Goal: Task Accomplishment & Management: Manage account settings

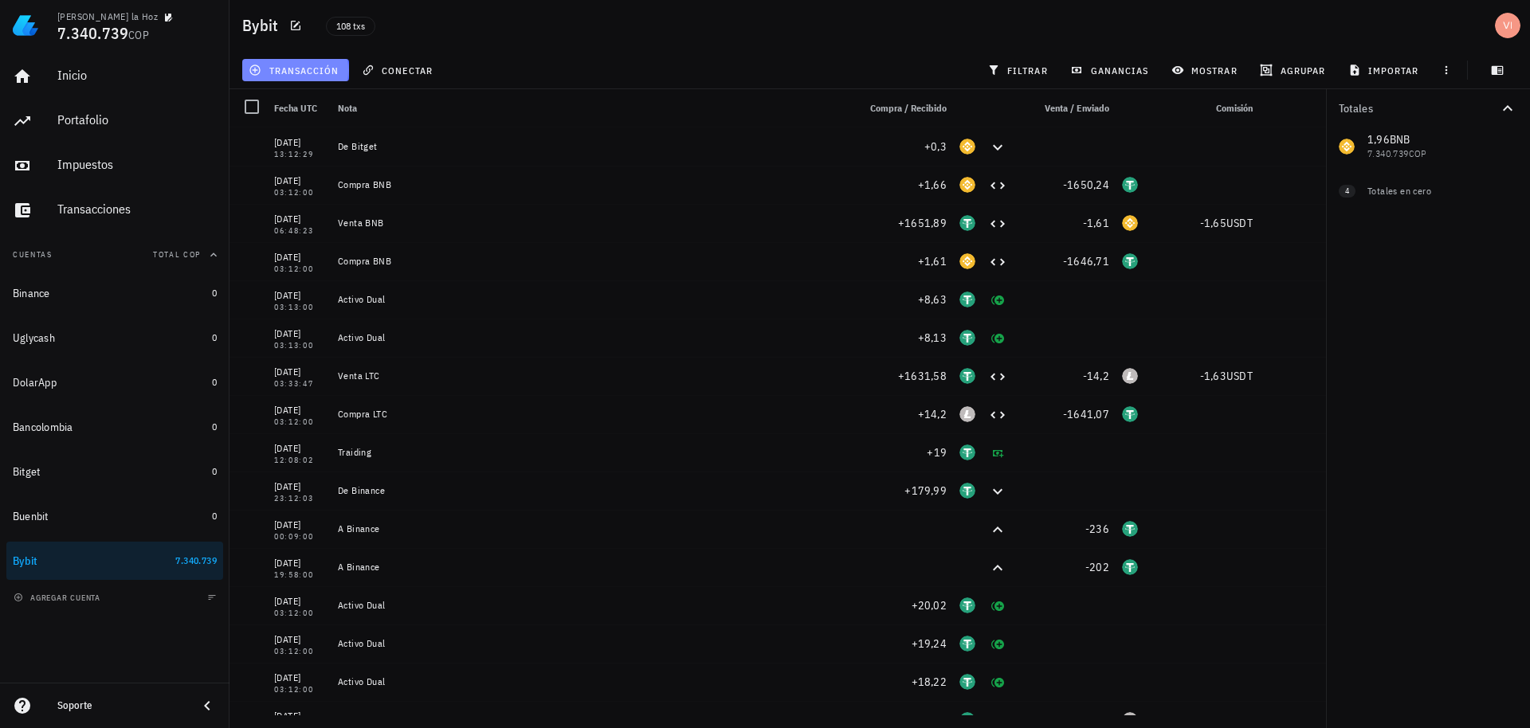
click at [304, 76] on span "transacción" at bounding box center [295, 70] width 87 height 13
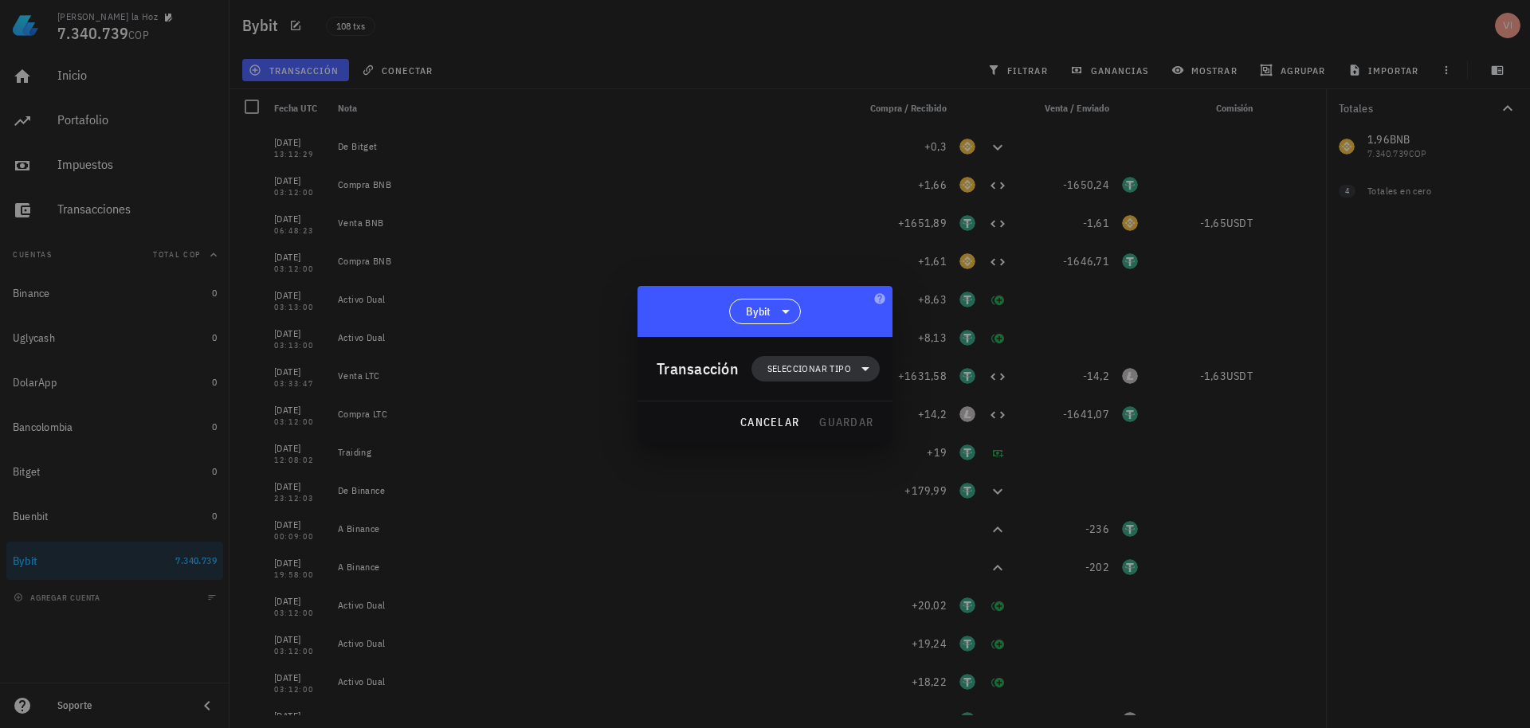
click at [796, 378] on span "Seleccionar tipo" at bounding box center [815, 369] width 109 height 26
drag, startPoint x: 814, startPoint y: 427, endPoint x: 799, endPoint y: 414, distance: 19.8
click at [799, 414] on div "Compra/Venta Ingreso Egreso Transferencia" at bounding box center [826, 455] width 148 height 128
click at [799, 414] on div "Compra/Venta" at bounding box center [826, 407] width 148 height 32
click at [907, 418] on div "Compra/Venta" at bounding box center [975, 414] width 149 height 32
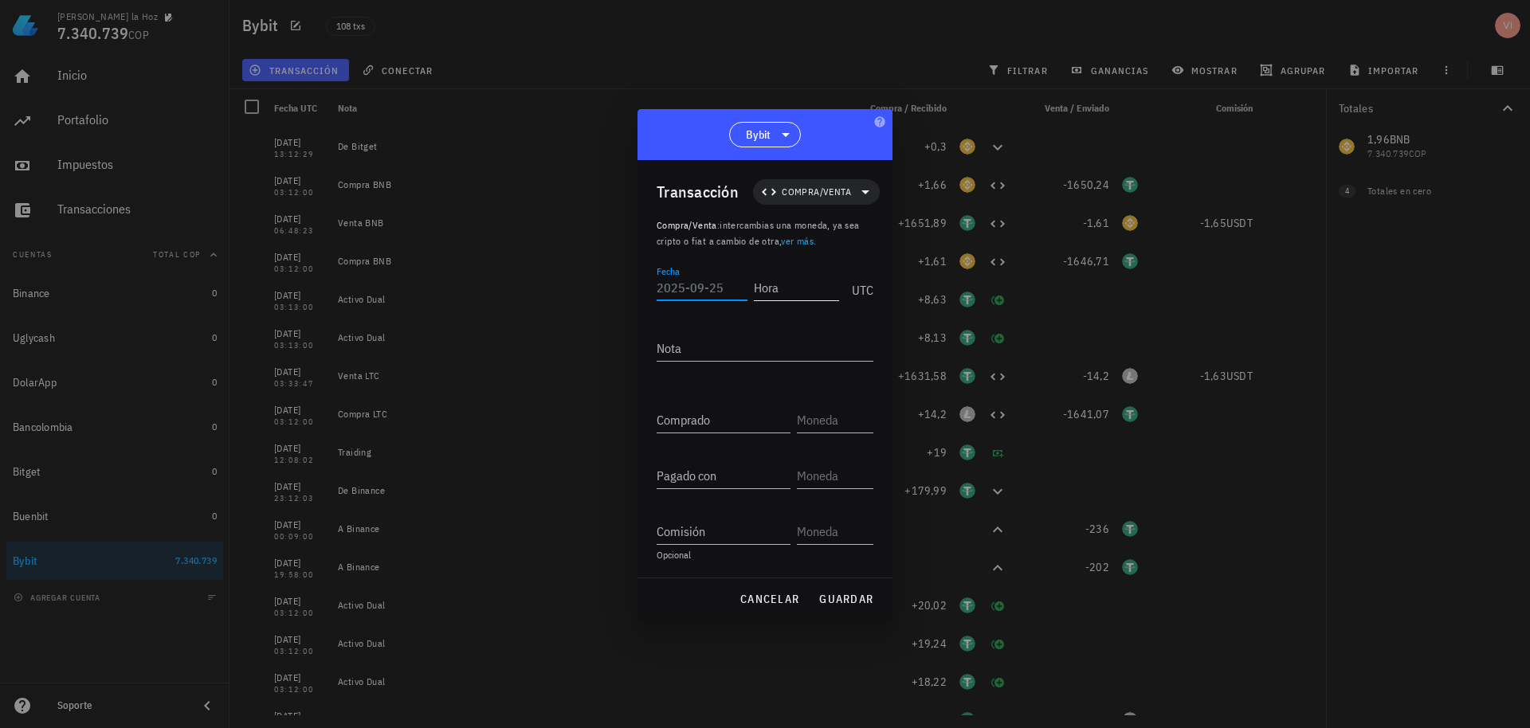
drag, startPoint x: 697, startPoint y: 283, endPoint x: 782, endPoint y: 280, distance: 84.5
click at [698, 283] on input "Fecha" at bounding box center [702, 288] width 91 height 26
type input "[DATE]"
type input "2"
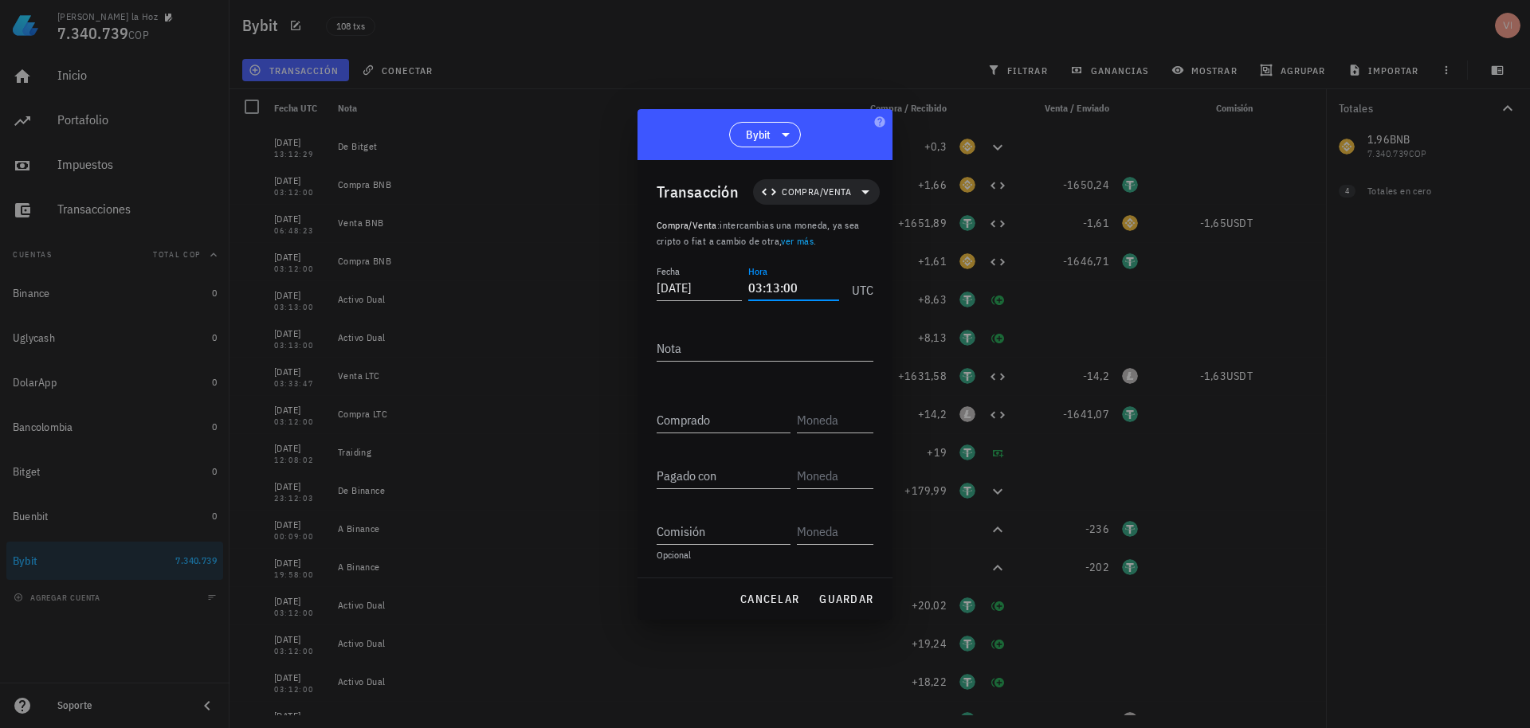
type input "03:13:00"
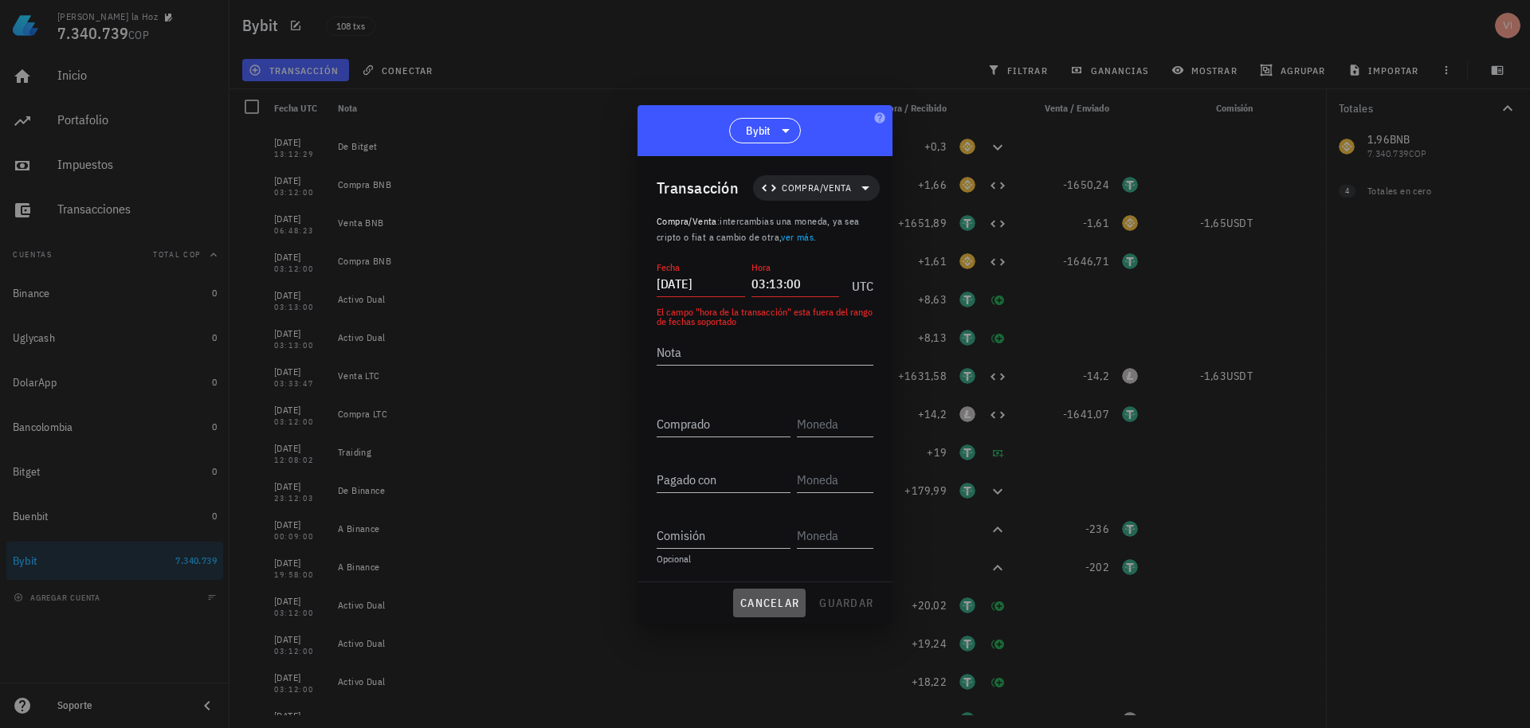
click at [771, 604] on span "cancelar" at bounding box center [770, 603] width 60 height 14
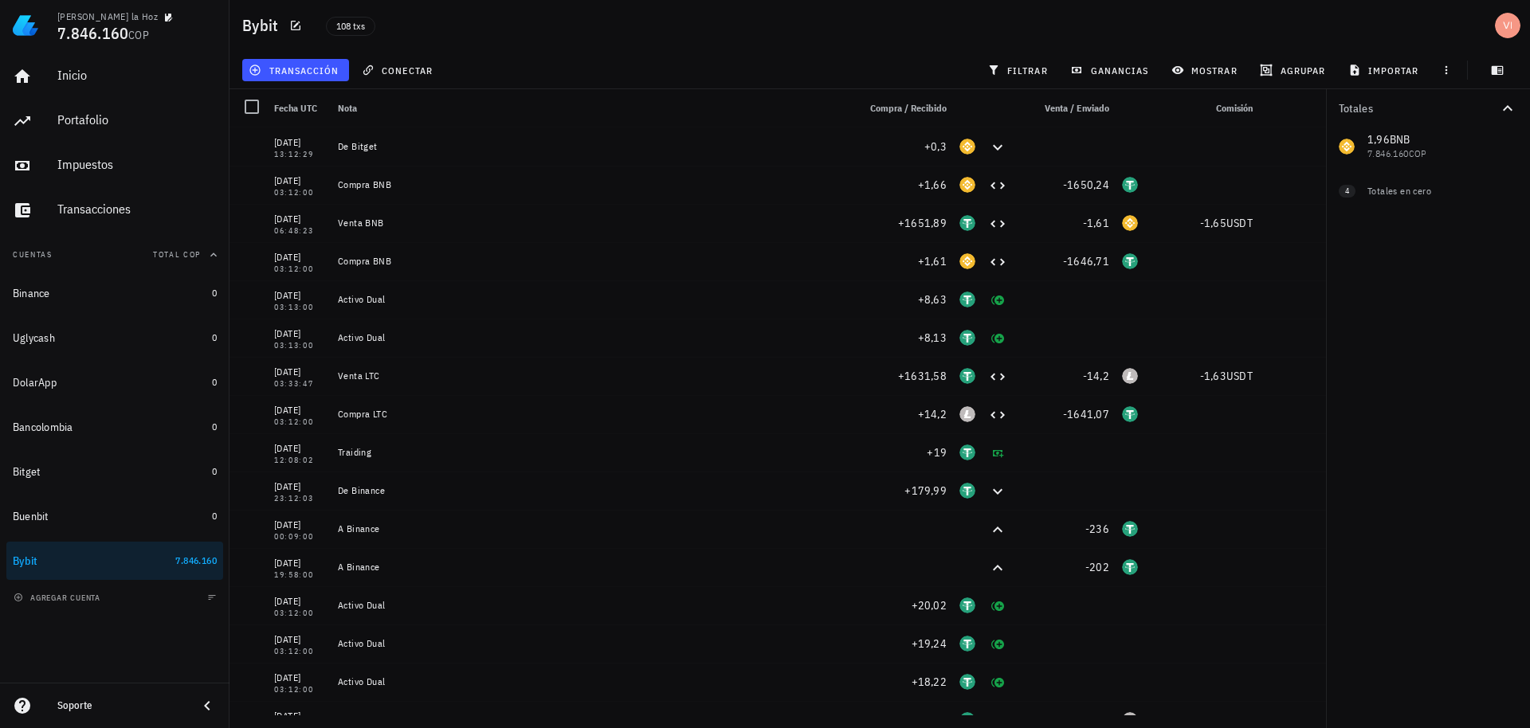
click at [920, 34] on div "108 txs" at bounding box center [628, 26] width 625 height 40
click at [332, 66] on span "transacción" at bounding box center [295, 70] width 87 height 13
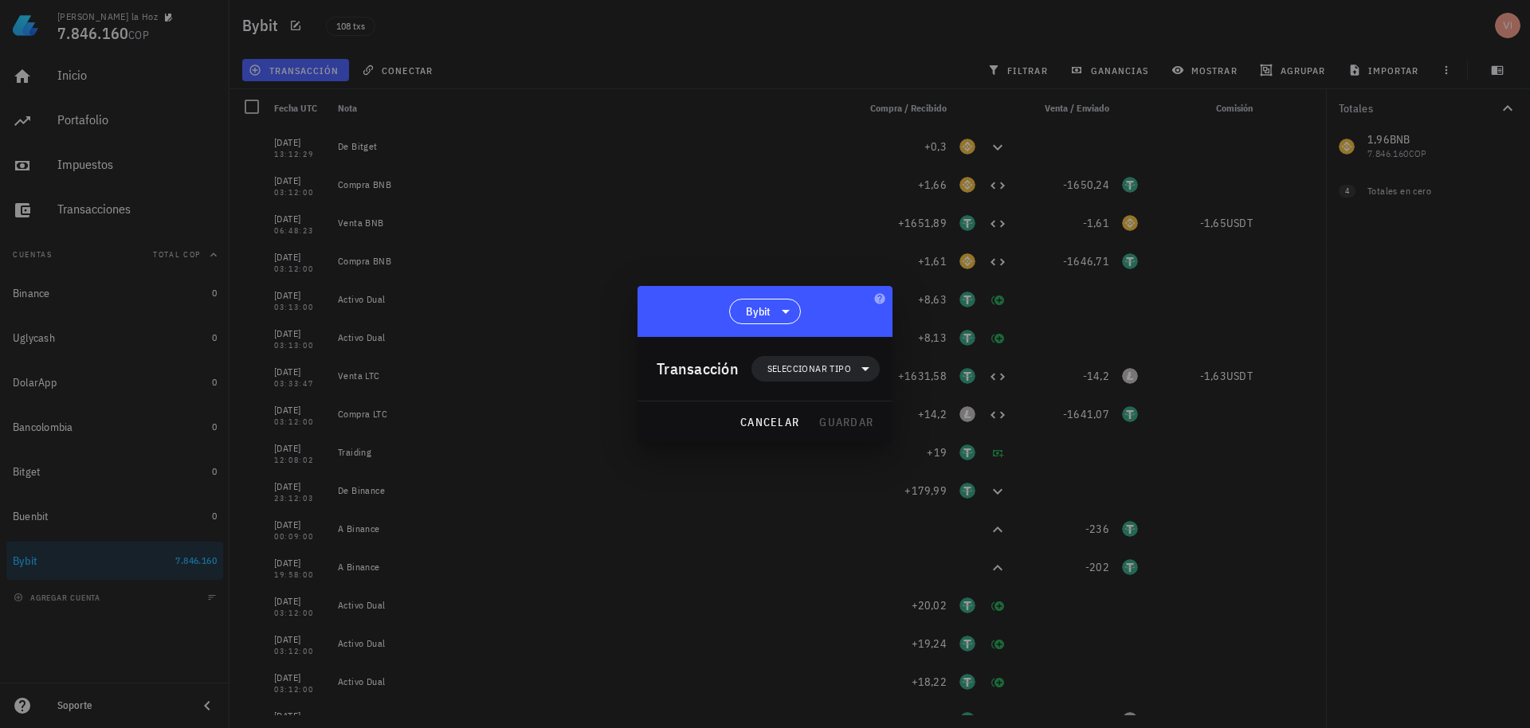
click at [811, 383] on div "Transacción Seleccionar tipo" at bounding box center [768, 369] width 223 height 64
click at [802, 367] on span "Seleccionar tipo" at bounding box center [809, 369] width 84 height 16
click at [803, 514] on div "Transferencia" at bounding box center [826, 503] width 148 height 32
click at [932, 520] on div "Depósito" at bounding box center [975, 509] width 149 height 32
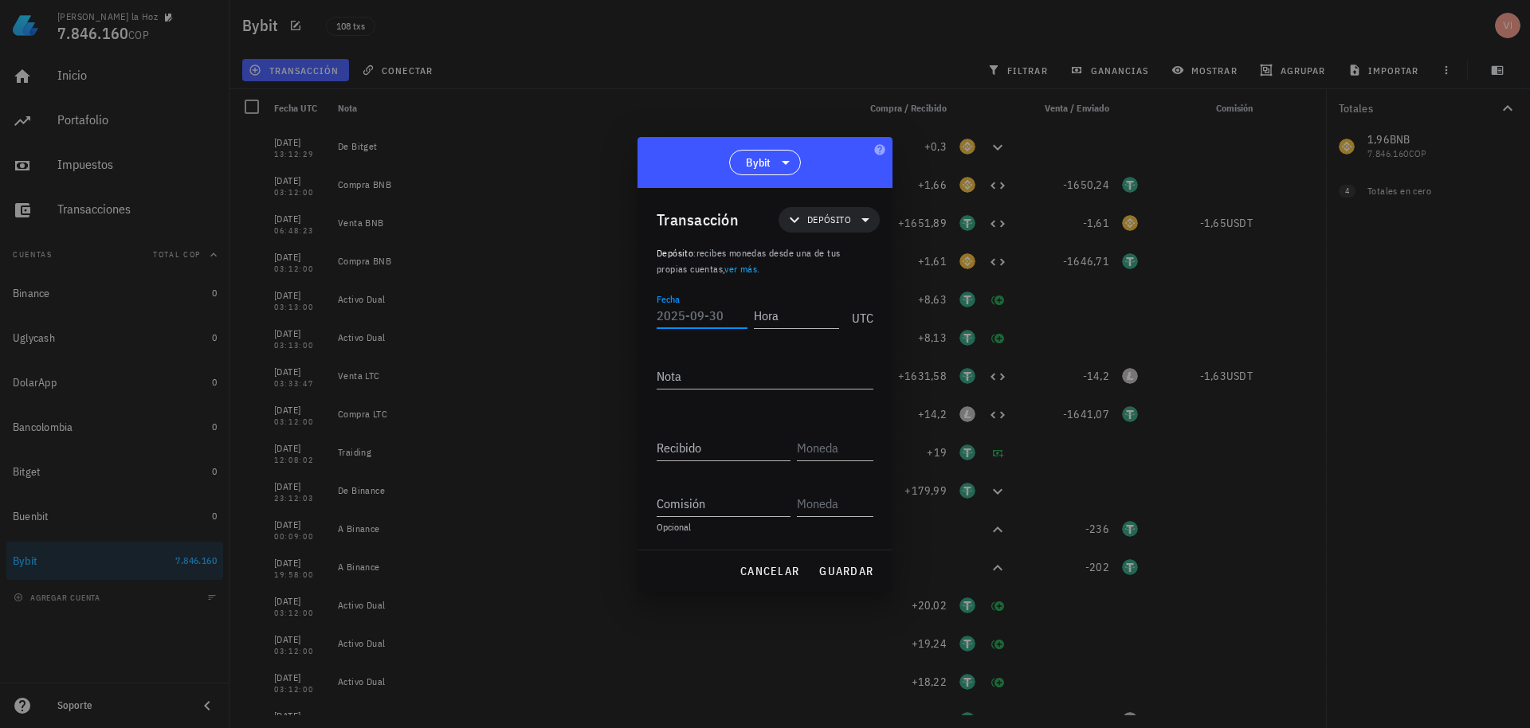
drag, startPoint x: 687, startPoint y: 304, endPoint x: 752, endPoint y: 322, distance: 67.1
click at [688, 304] on input "Fecha" at bounding box center [702, 316] width 91 height 26
type input "[DATE]"
type input "03:13:00"
type textarea "A"
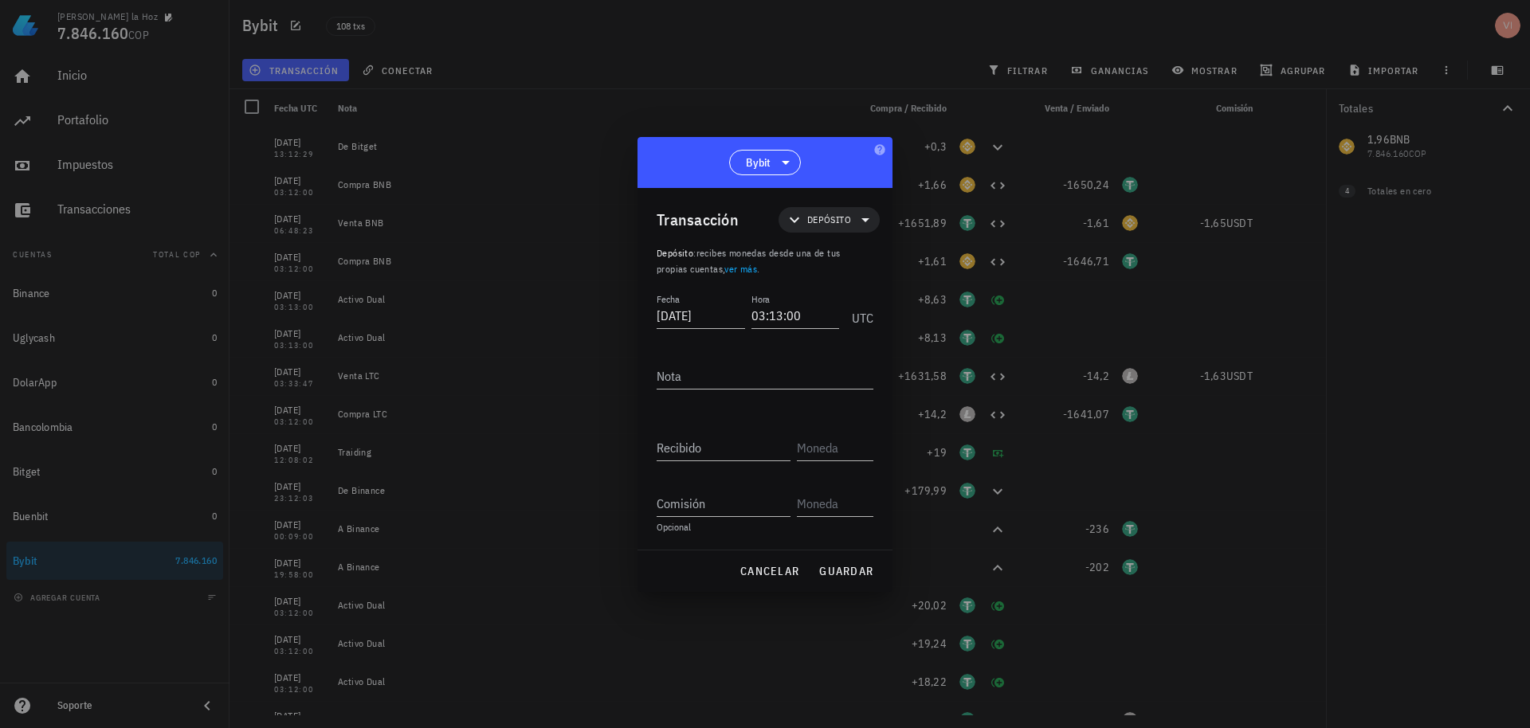
click at [827, 200] on div "Transacción Depósito" at bounding box center [768, 220] width 223 height 64
click at [824, 215] on span "Depósito" at bounding box center [829, 220] width 44 height 16
click at [838, 275] on div "Ingreso" at bounding box center [853, 290] width 148 height 32
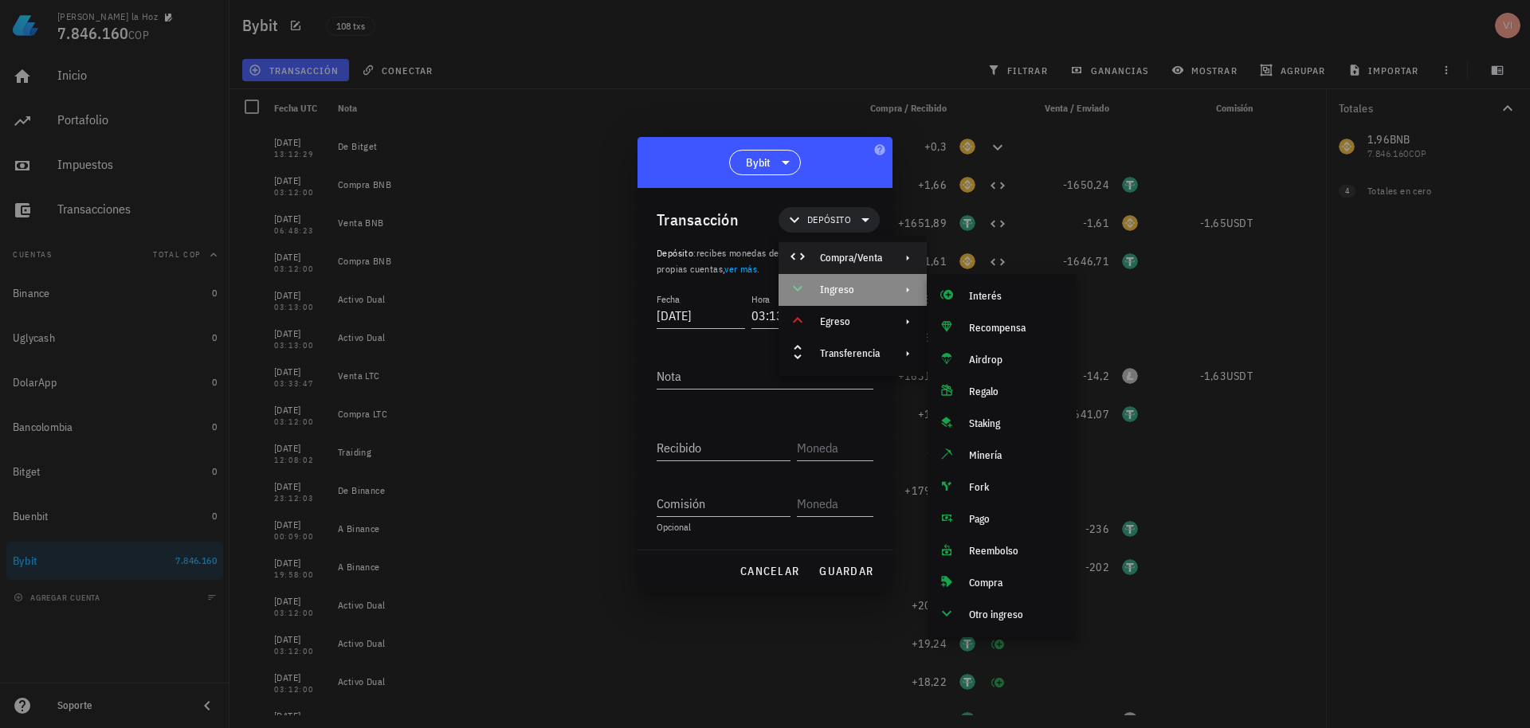
drag, startPoint x: 838, startPoint y: 275, endPoint x: 822, endPoint y: 265, distance: 18.6
click at [822, 265] on div "Compra/Venta Ingreso Egreso Transferencia" at bounding box center [853, 306] width 148 height 128
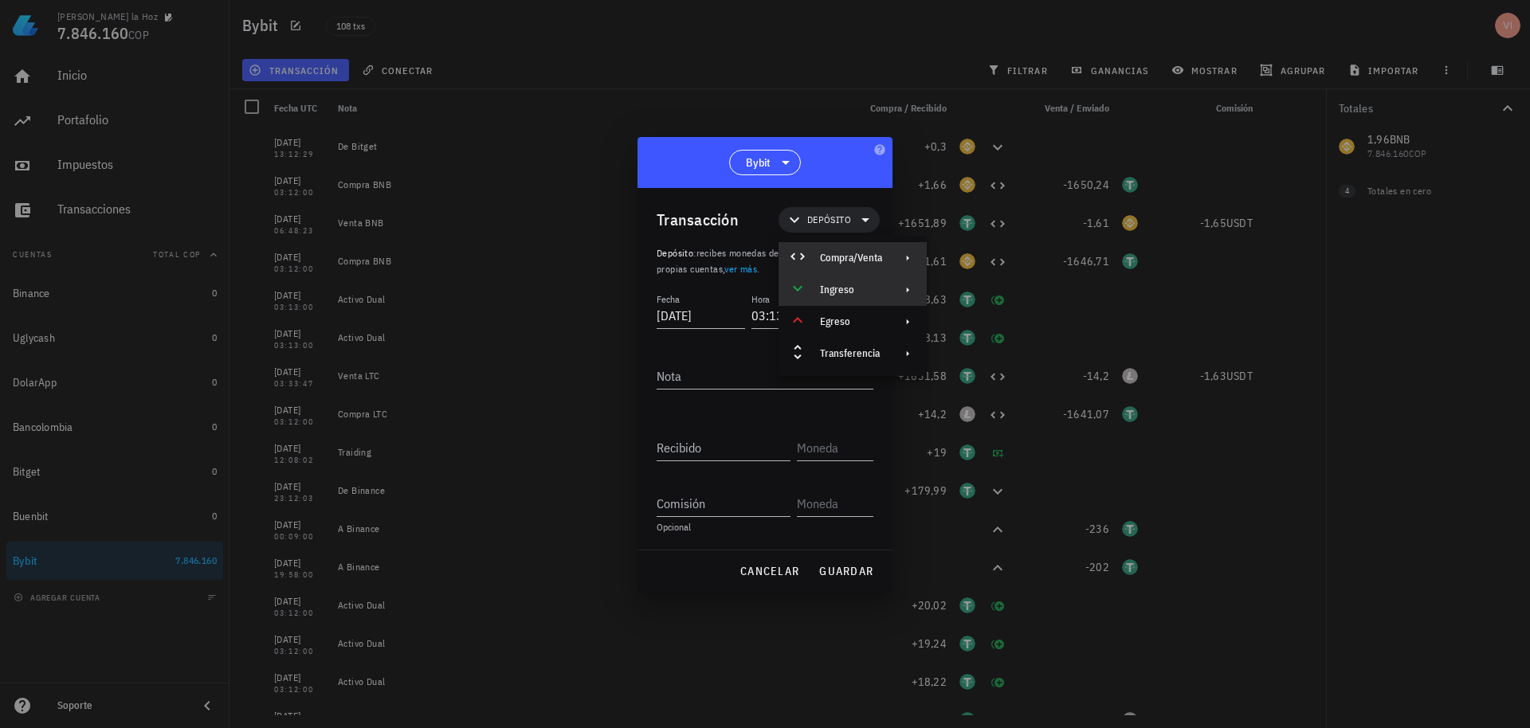
click at [822, 265] on div "Compra/Venta" at bounding box center [853, 258] width 148 height 32
drag, startPoint x: 971, startPoint y: 263, endPoint x: 966, endPoint y: 272, distance: 10.0
click at [966, 272] on div "Compra/Venta" at bounding box center [1002, 265] width 149 height 32
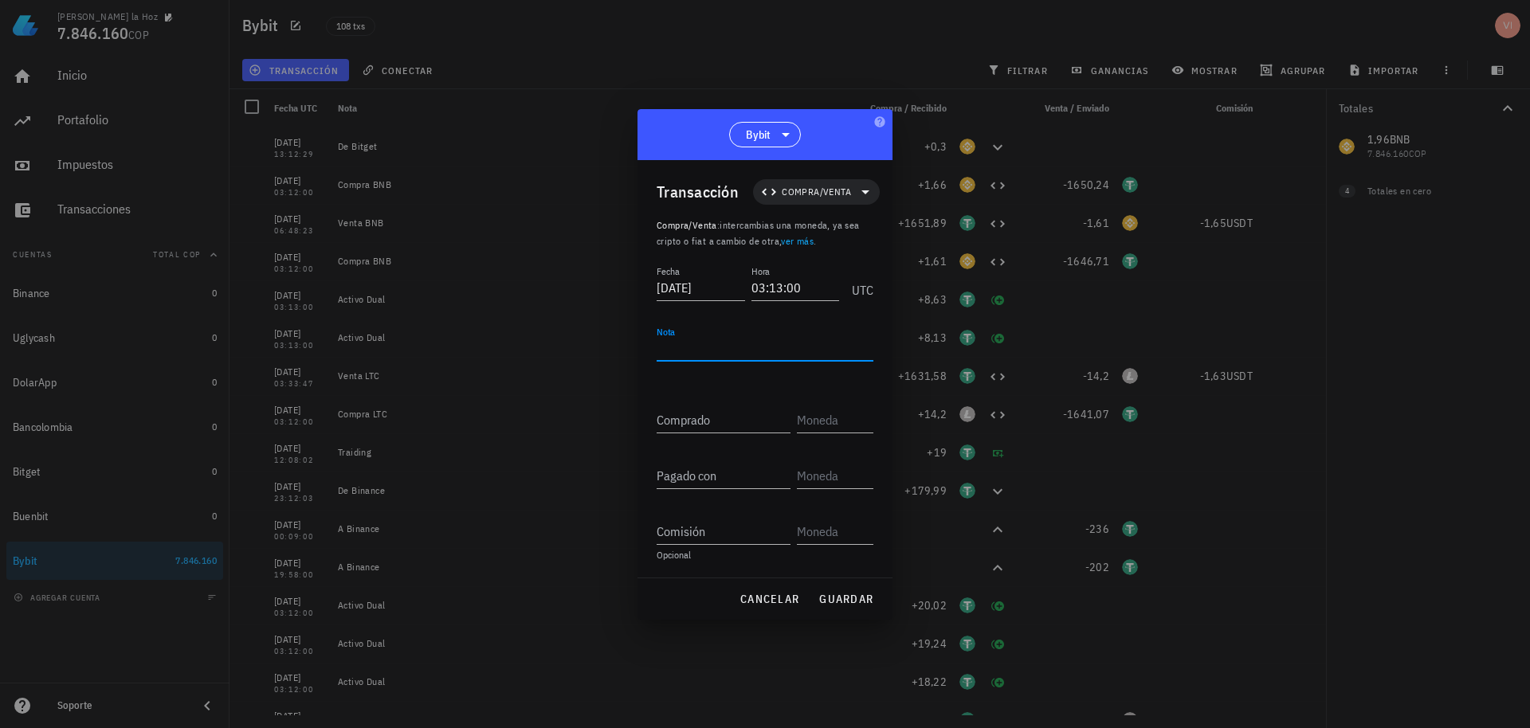
click at [711, 356] on textarea "Nota" at bounding box center [765, 349] width 217 height 26
type textarea "Venta BNB"
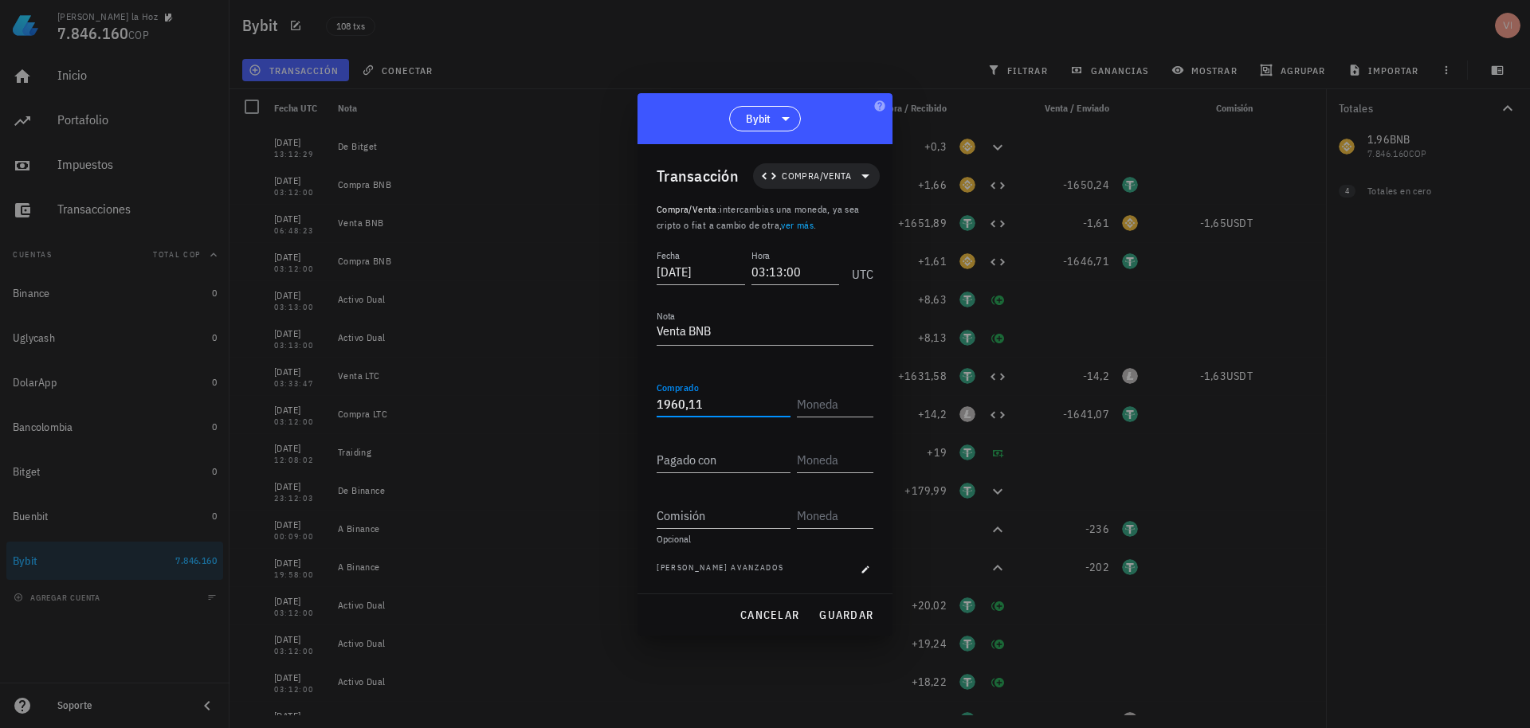
type input "1.960,11"
type input "U"
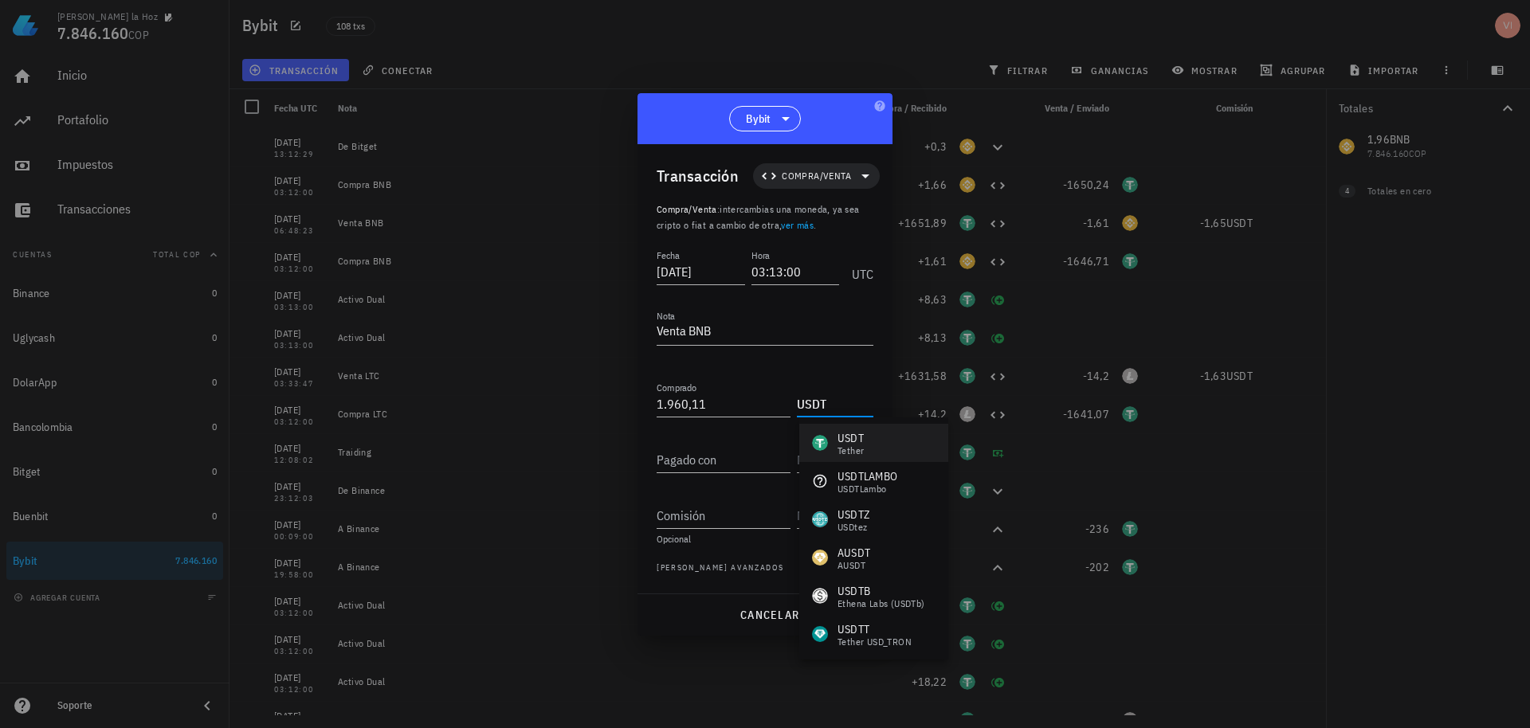
click at [838, 444] on div "USDT" at bounding box center [851, 438] width 26 height 16
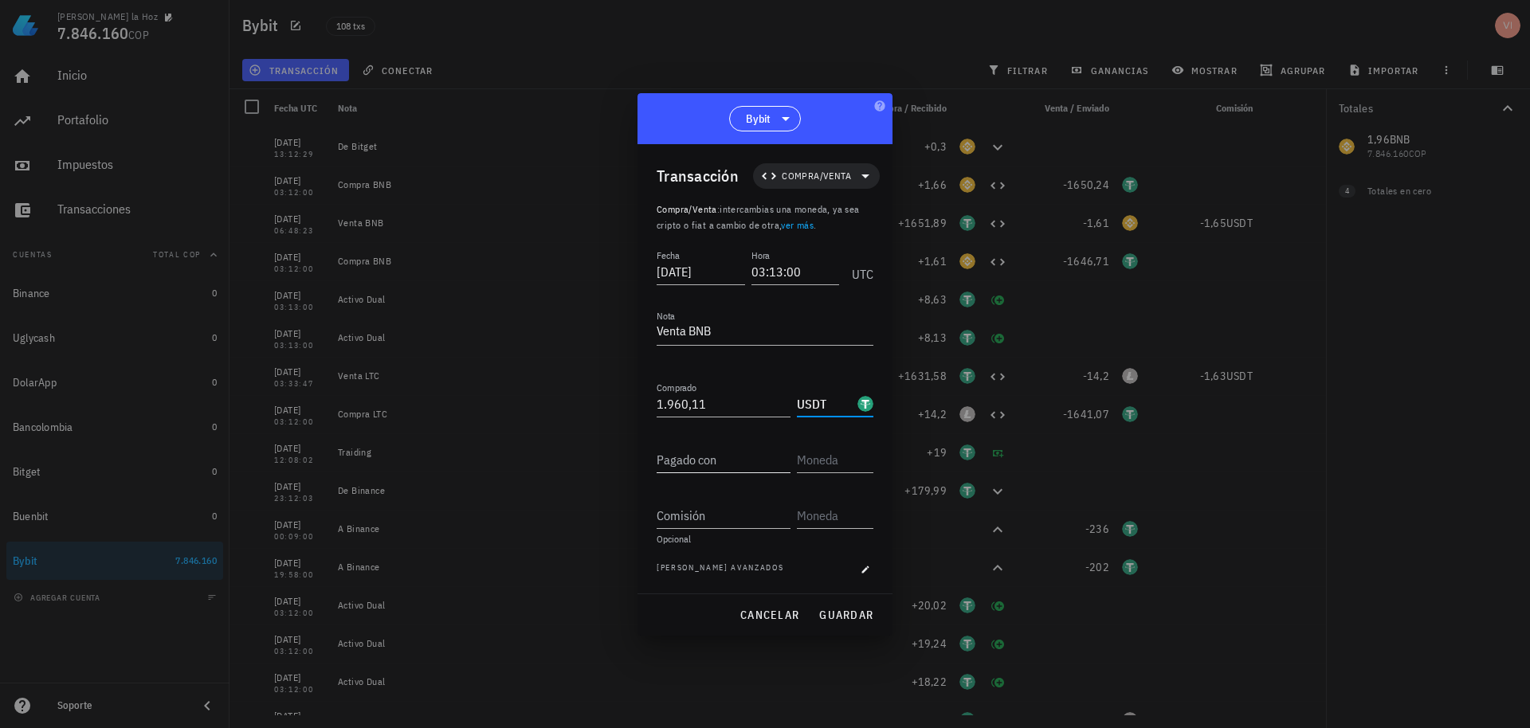
type input "USDT"
click at [681, 461] on input "Pagado con" at bounding box center [724, 460] width 134 height 26
type input "1,96"
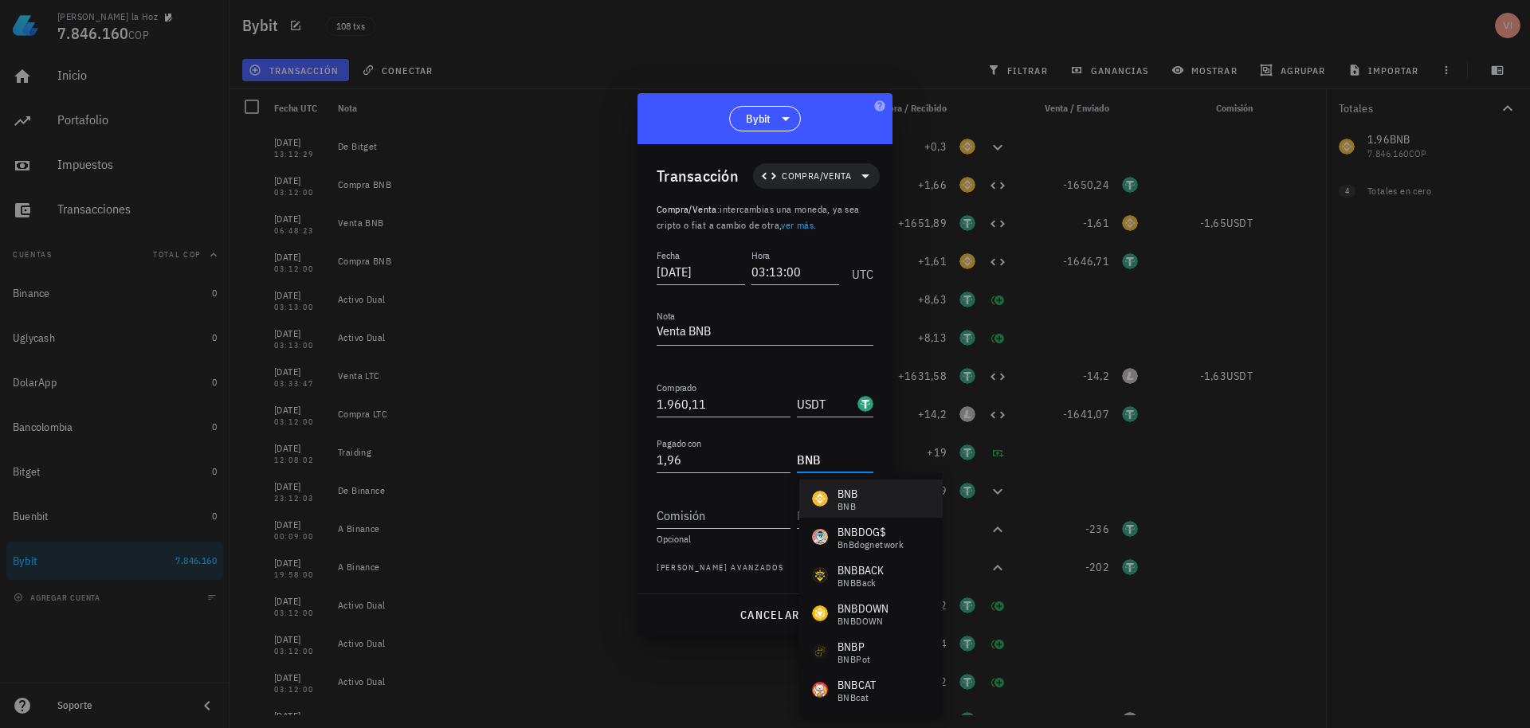
click at [850, 504] on div "BNB" at bounding box center [848, 507] width 21 height 10
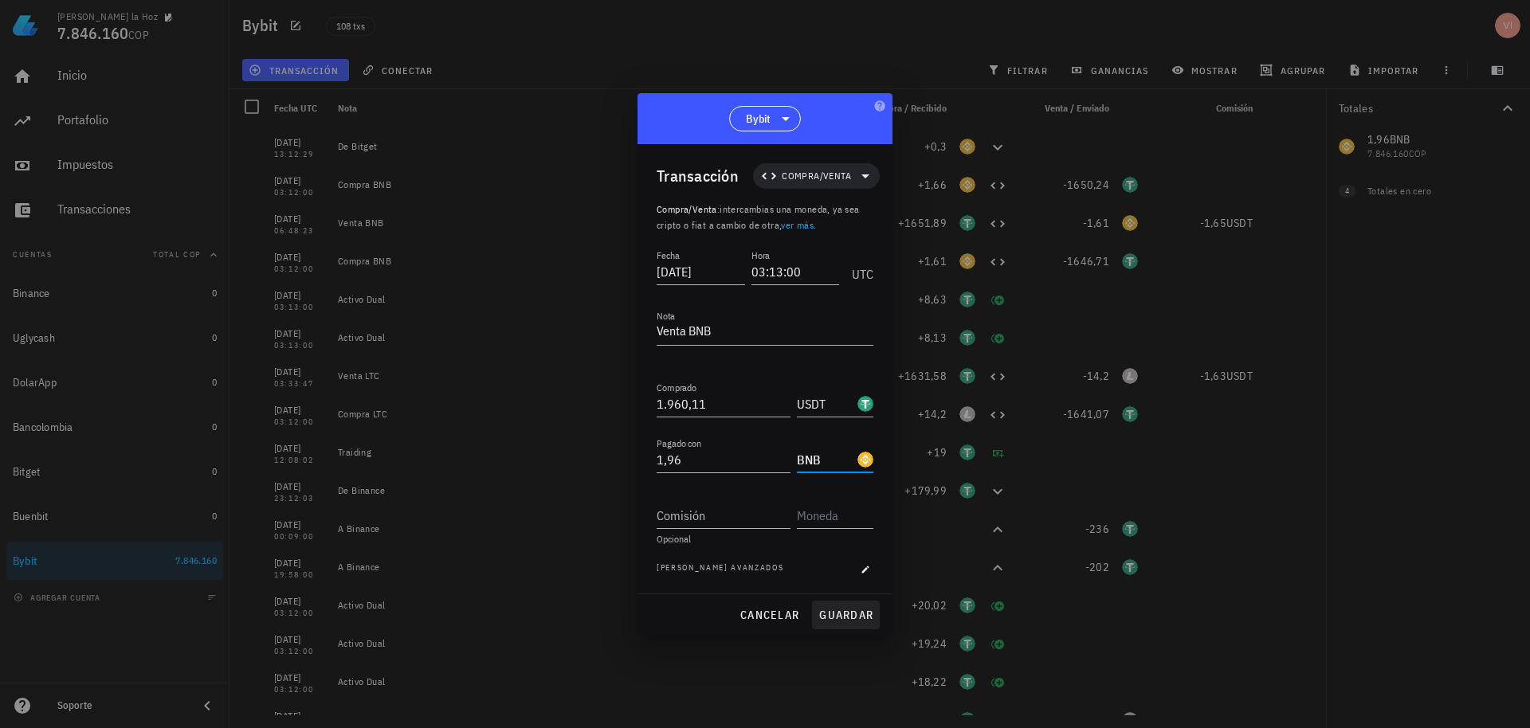
type input "BNB"
click at [852, 623] on button "guardar" at bounding box center [846, 615] width 68 height 29
